Goal: Obtain resource: Download file/media

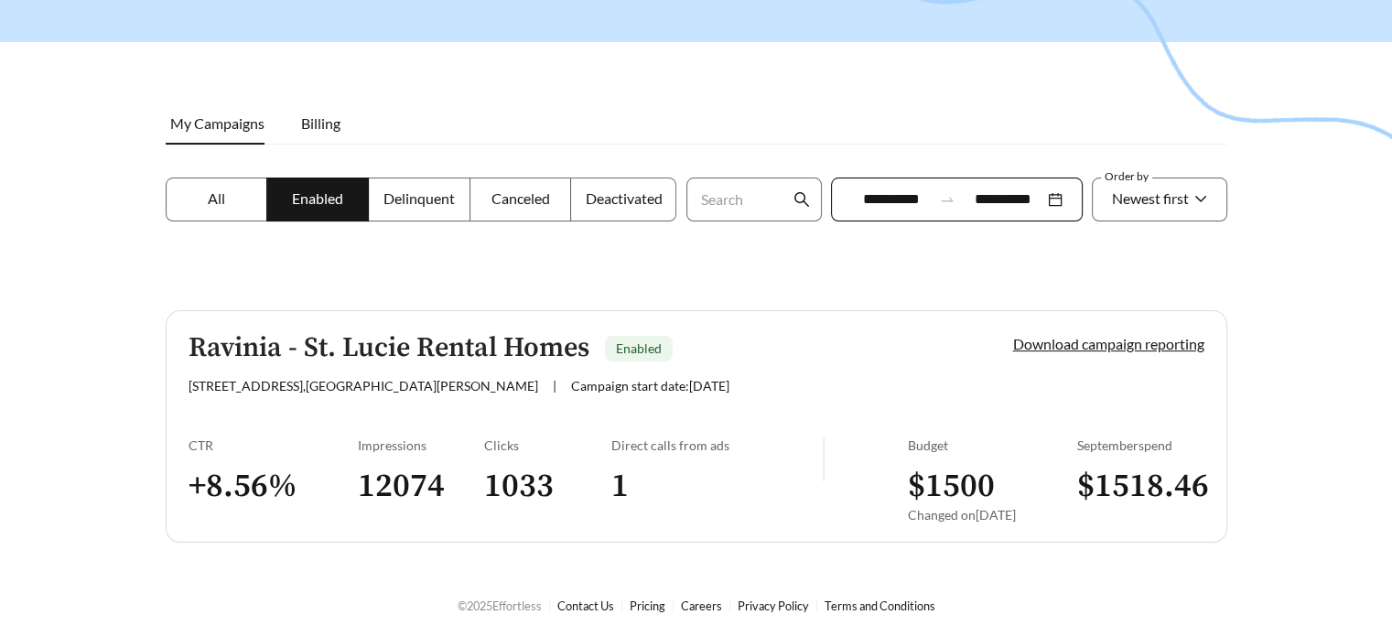
scroll to position [183, 0]
click at [1060, 342] on link "Download campaign reporting" at bounding box center [1108, 342] width 191 height 17
click at [1088, 344] on link "Download campaign reporting" at bounding box center [1108, 343] width 191 height 17
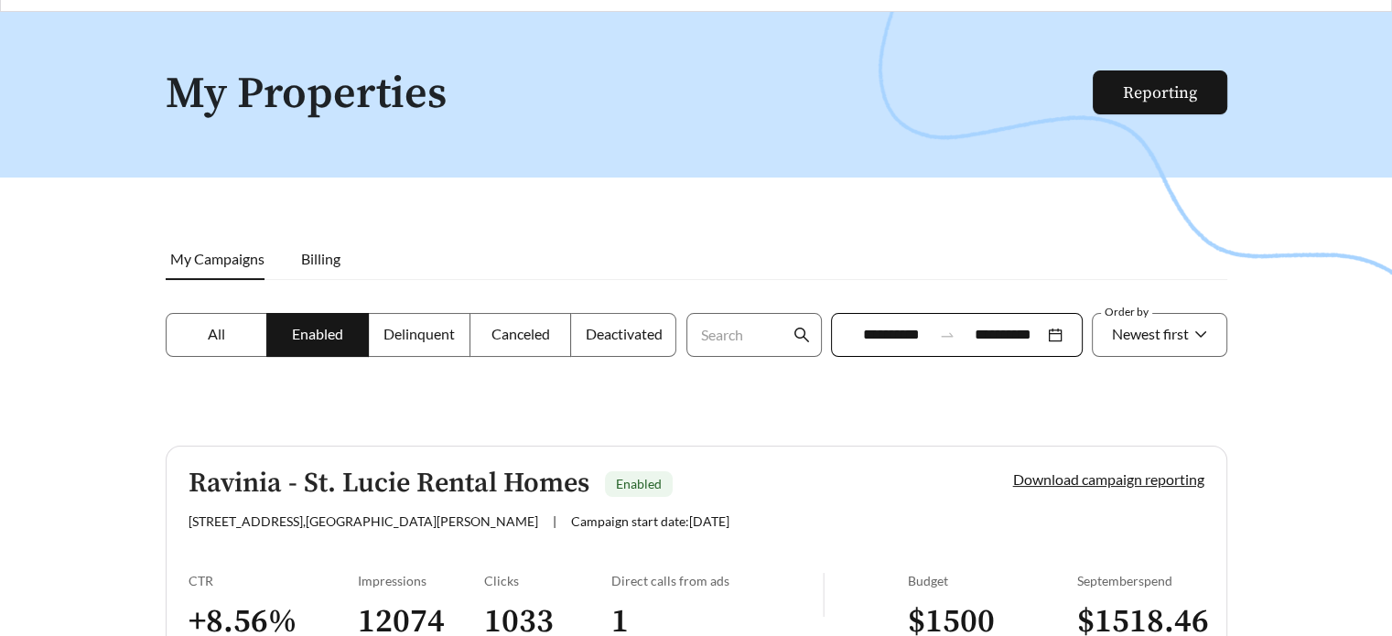
scroll to position [183, 0]
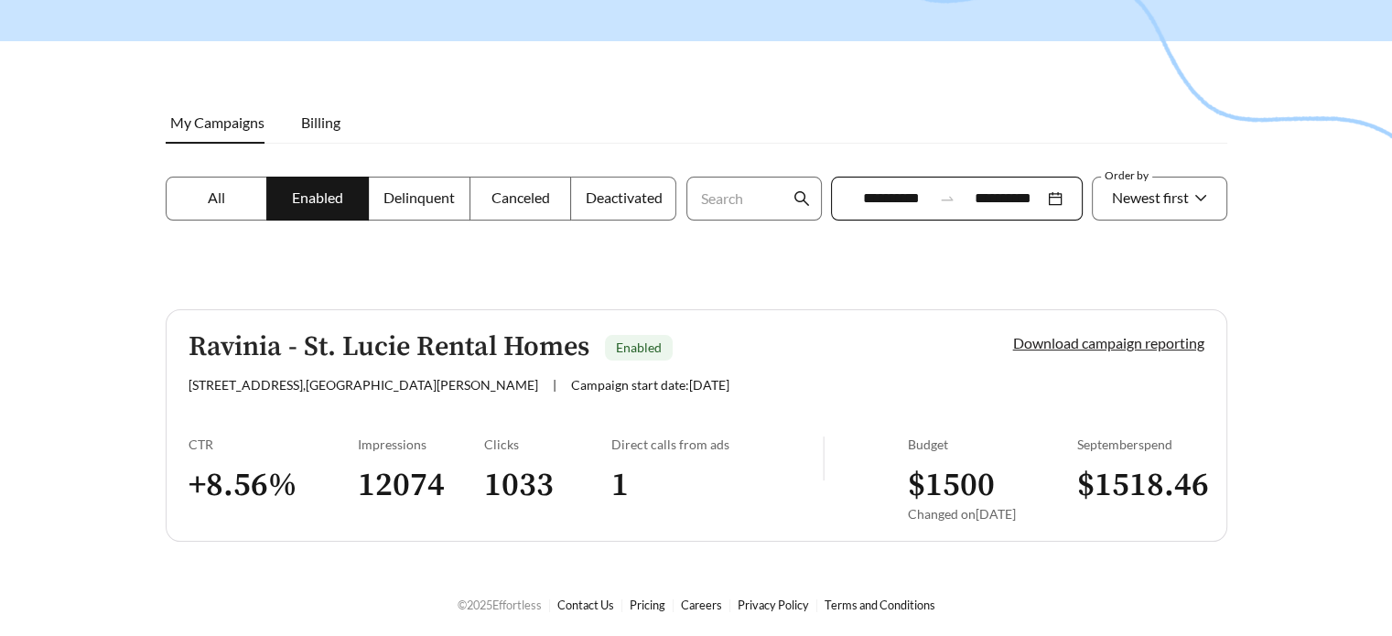
click at [1069, 339] on link "Download campaign reporting" at bounding box center [1108, 342] width 191 height 17
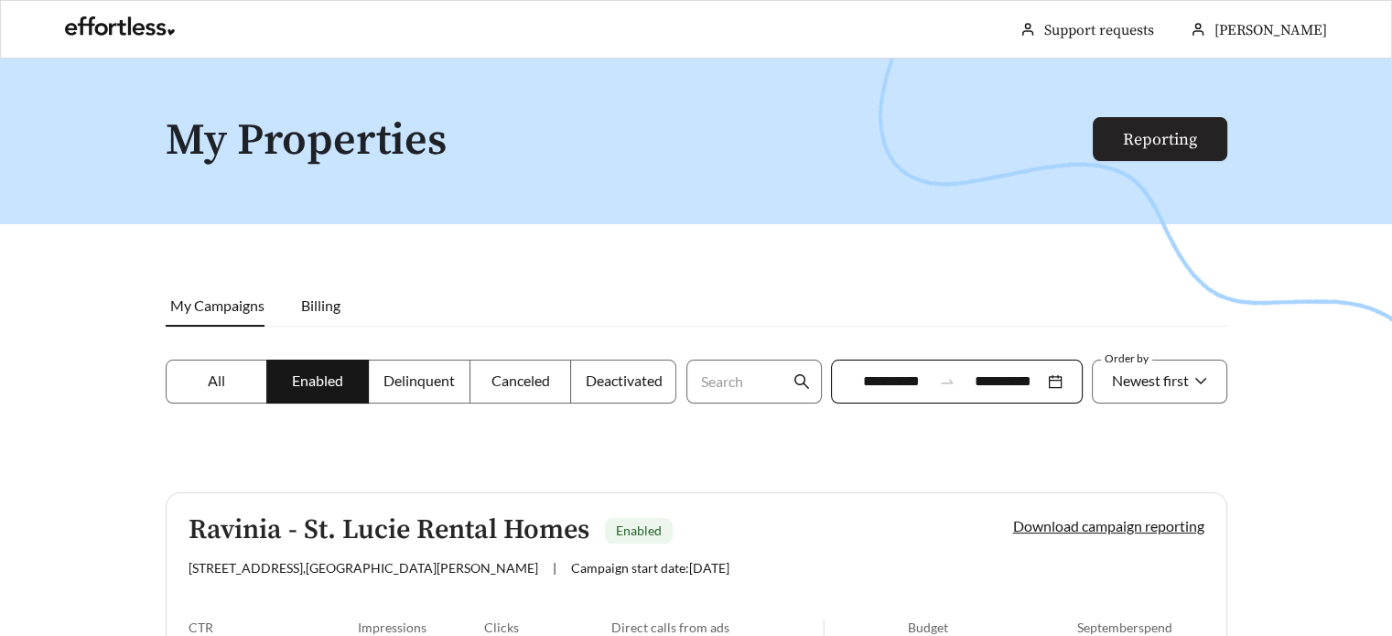
click at [1189, 140] on link "Reporting" at bounding box center [1160, 139] width 74 height 21
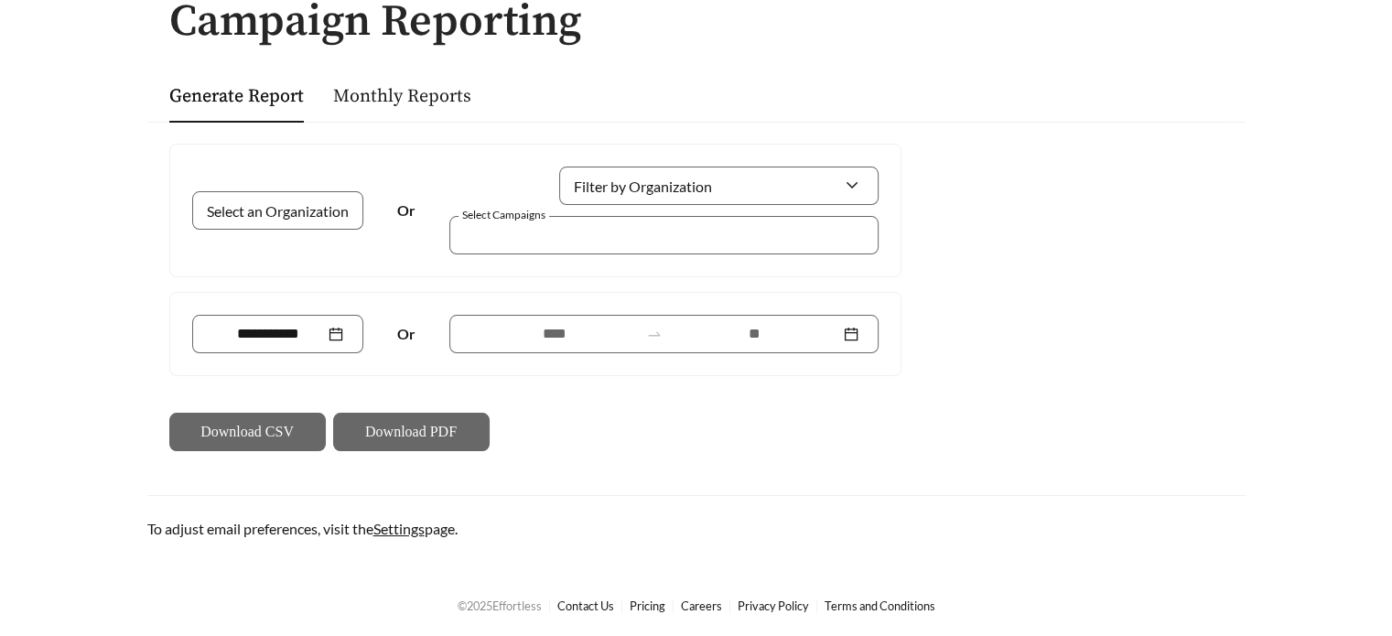
scroll to position [137, 0]
click at [282, 199] on input "Select an Organization" at bounding box center [270, 211] width 117 height 37
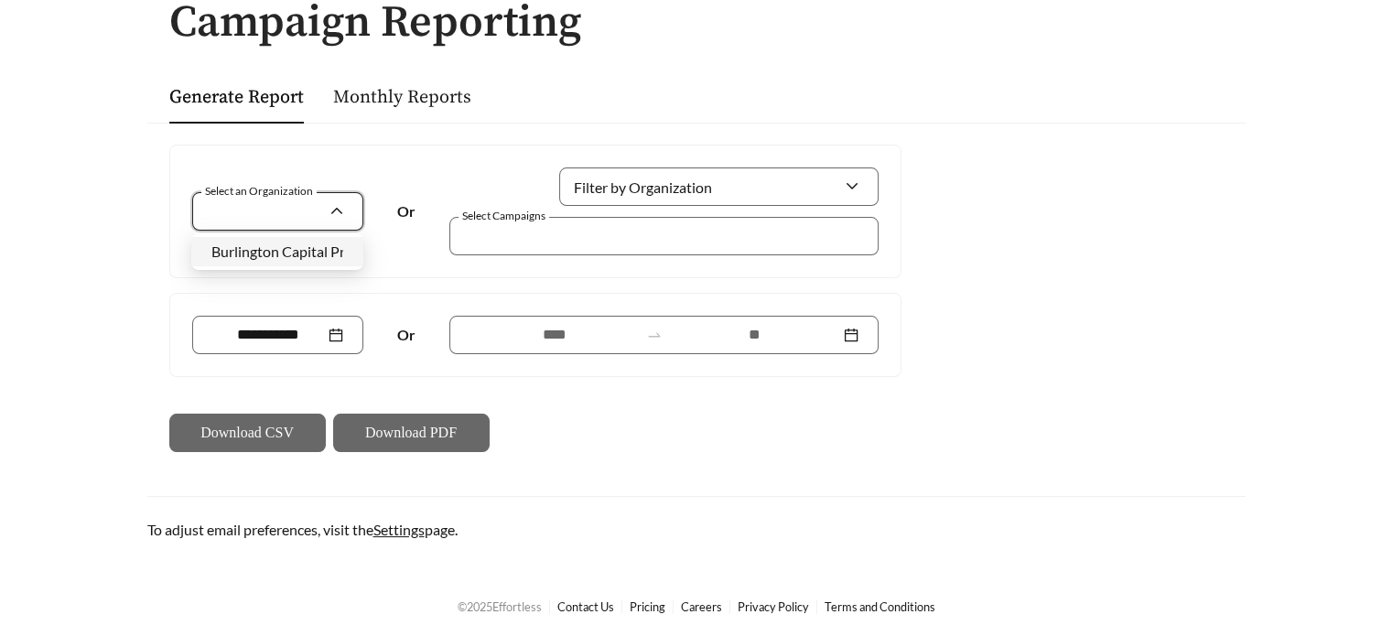
click at [310, 252] on span "Burlington Capital Properties" at bounding box center [304, 250] width 186 height 17
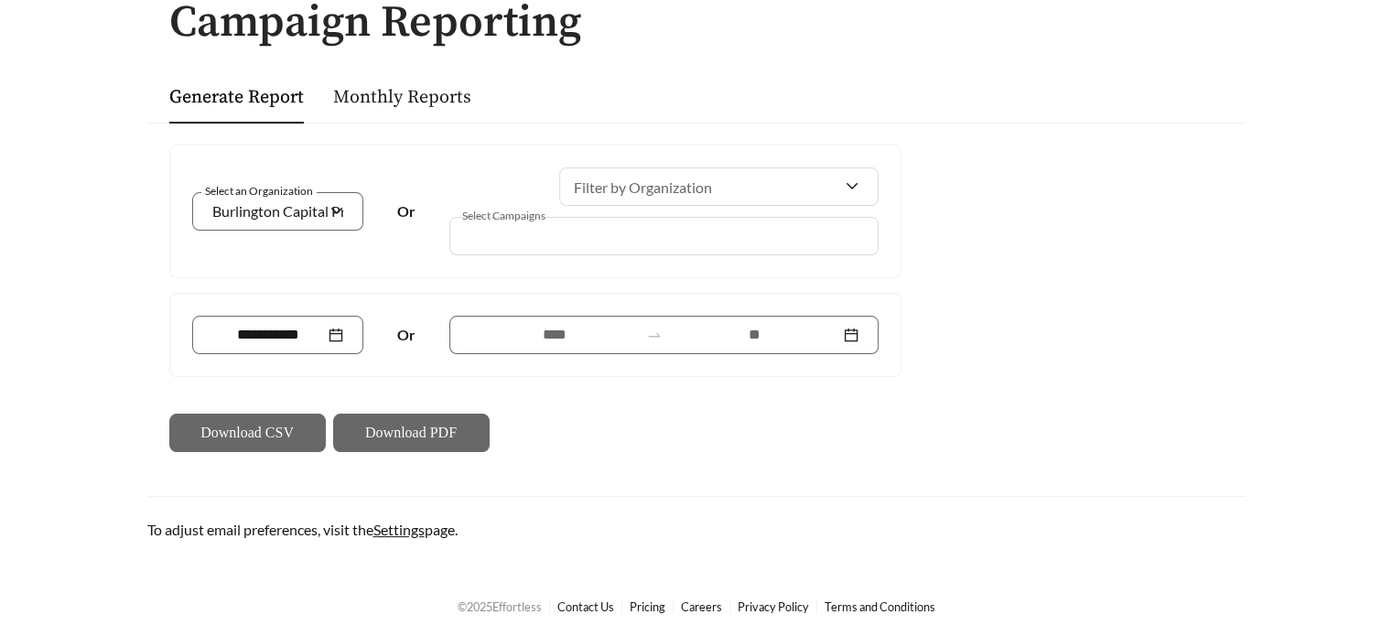
click at [553, 255] on div "Select an Organization Burlington Capital Properties Or Filter by Organization …" at bounding box center [535, 211] width 730 height 132
click at [295, 321] on div at bounding box center [278, 335] width 172 height 38
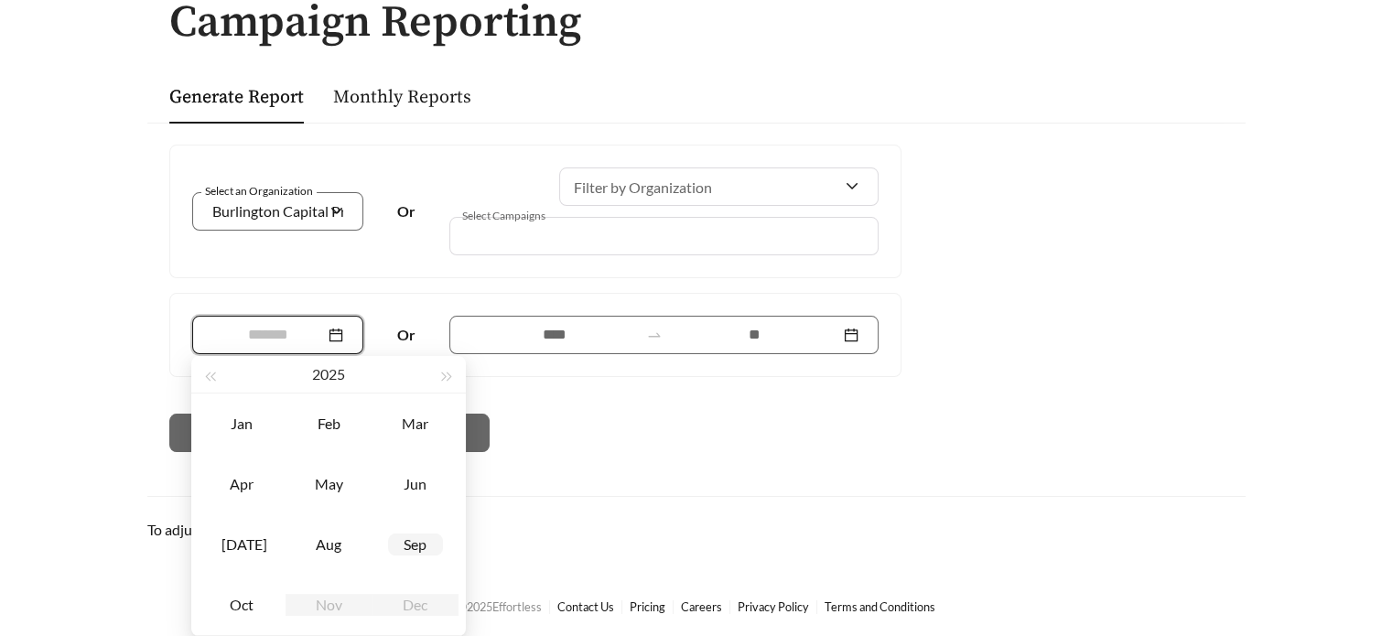
click at [413, 550] on div "Sep" at bounding box center [415, 544] width 55 height 22
type input "*******"
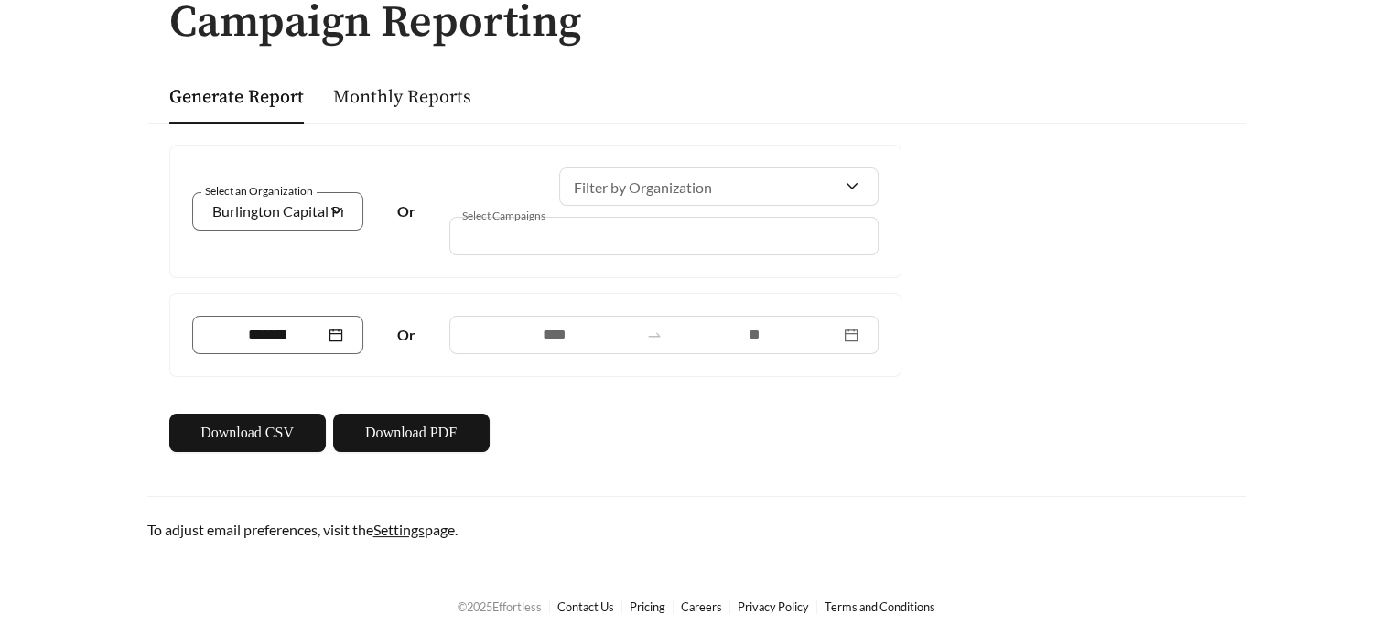
click at [557, 234] on div at bounding box center [650, 235] width 387 height 25
click at [394, 423] on span "Download PDF" at bounding box center [410, 433] width 91 height 22
